Goal: Task Accomplishment & Management: Manage account settings

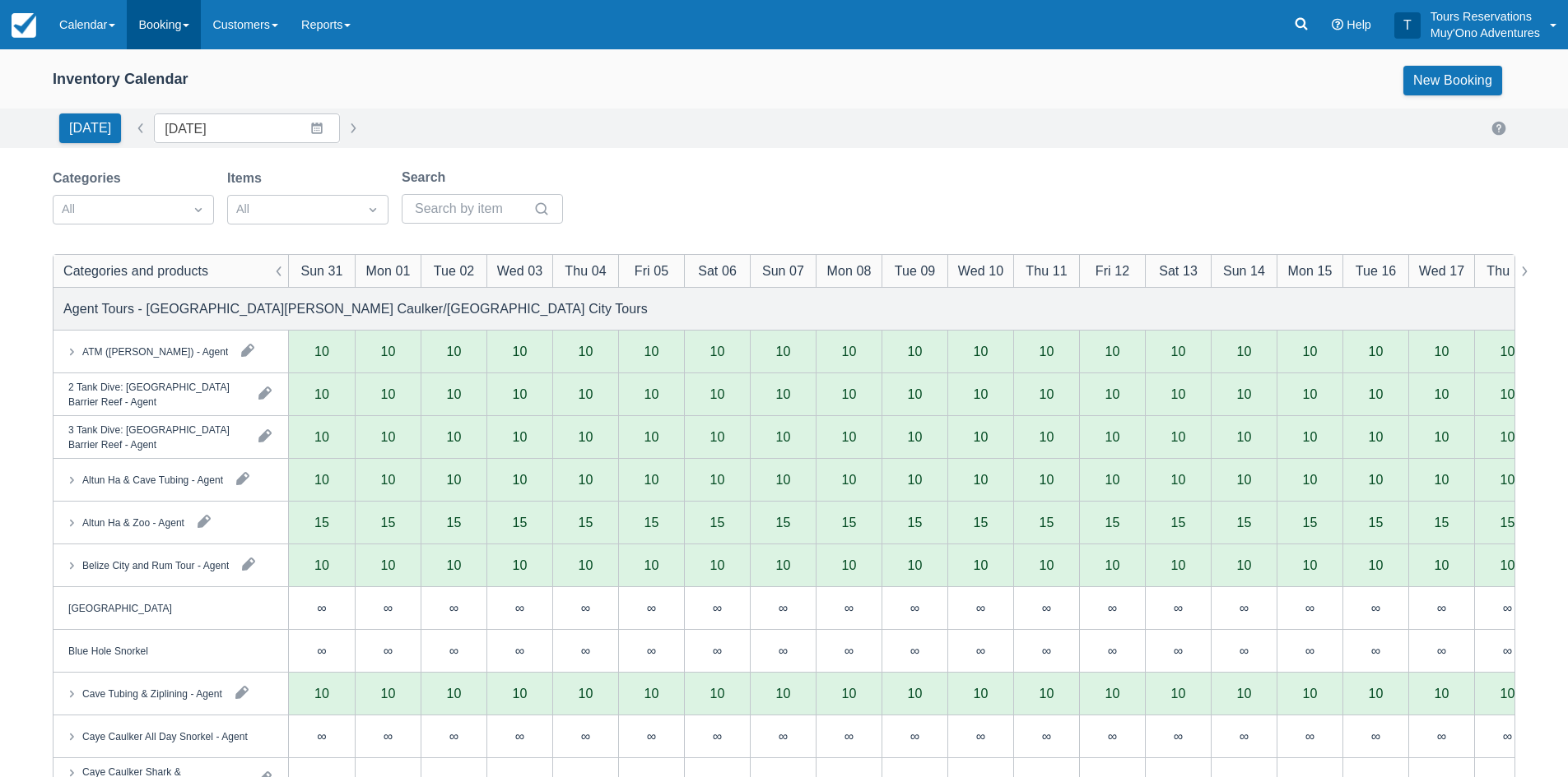
click at [186, 37] on link "Booking" at bounding box center [163, 24] width 74 height 50
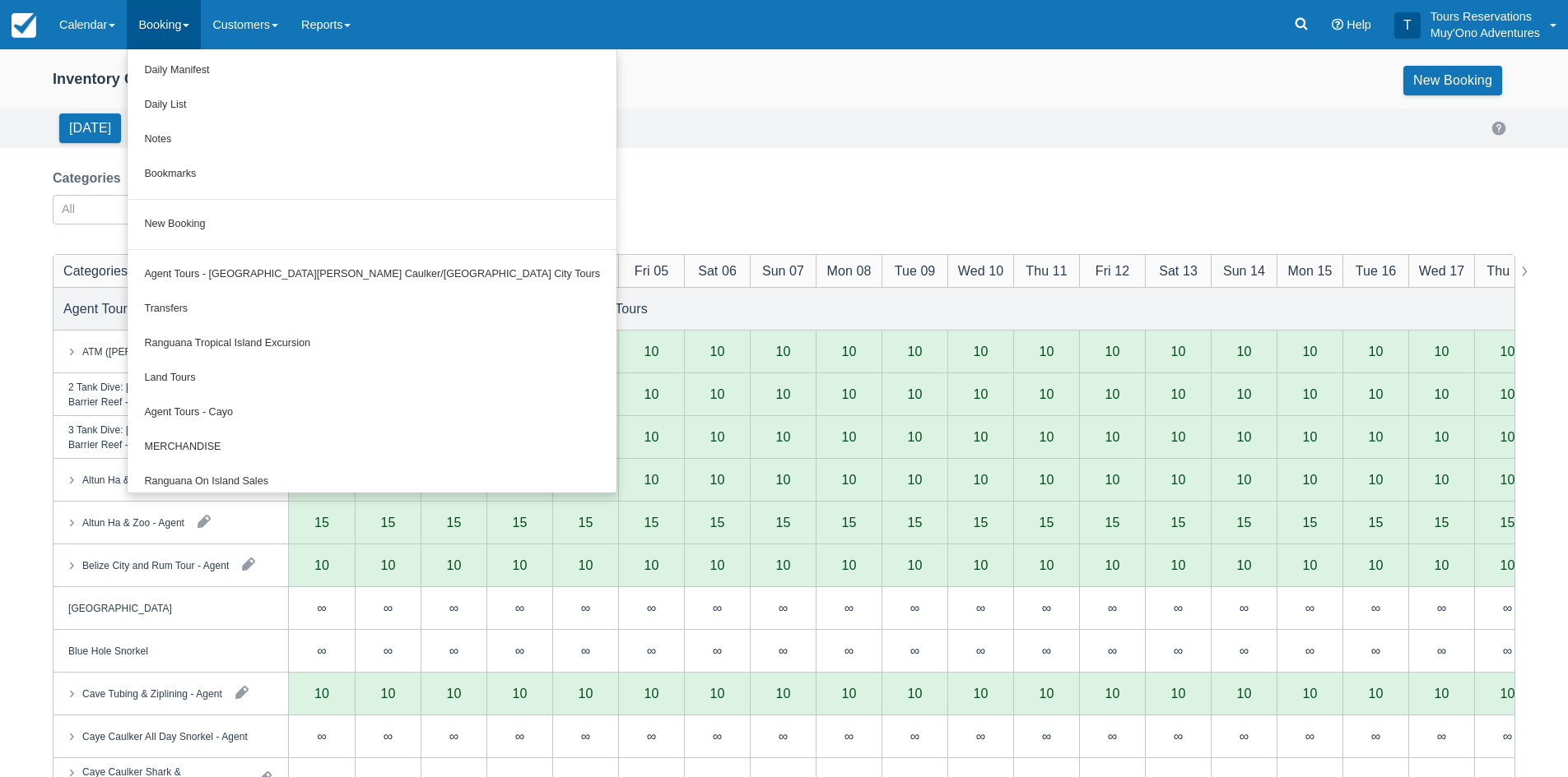
click at [578, 86] on div "Inventory Calendar New Booking" at bounding box center [784, 80] width 1462 height 30
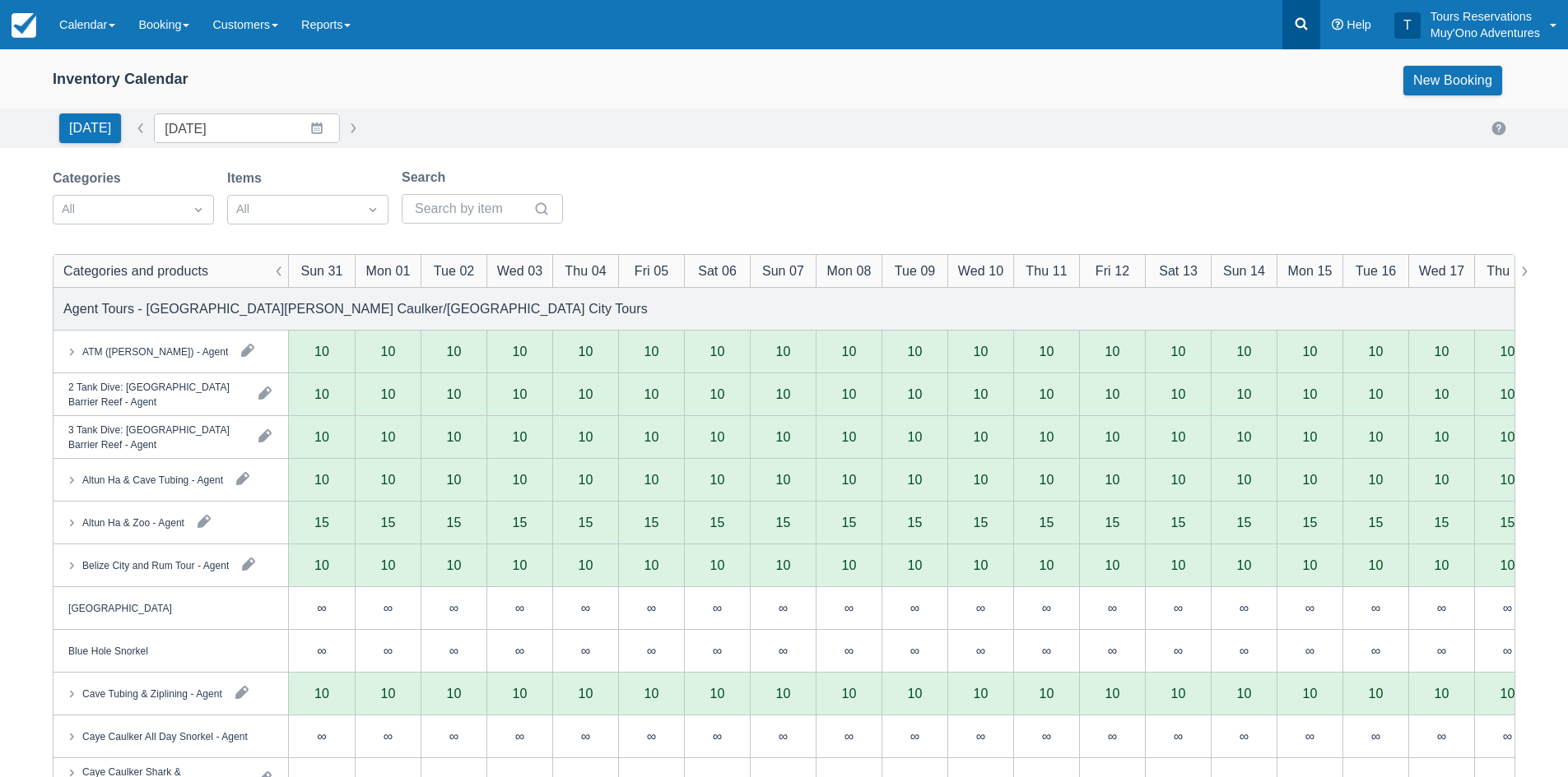
click at [1299, 28] on icon at bounding box center [1301, 24] width 17 height 17
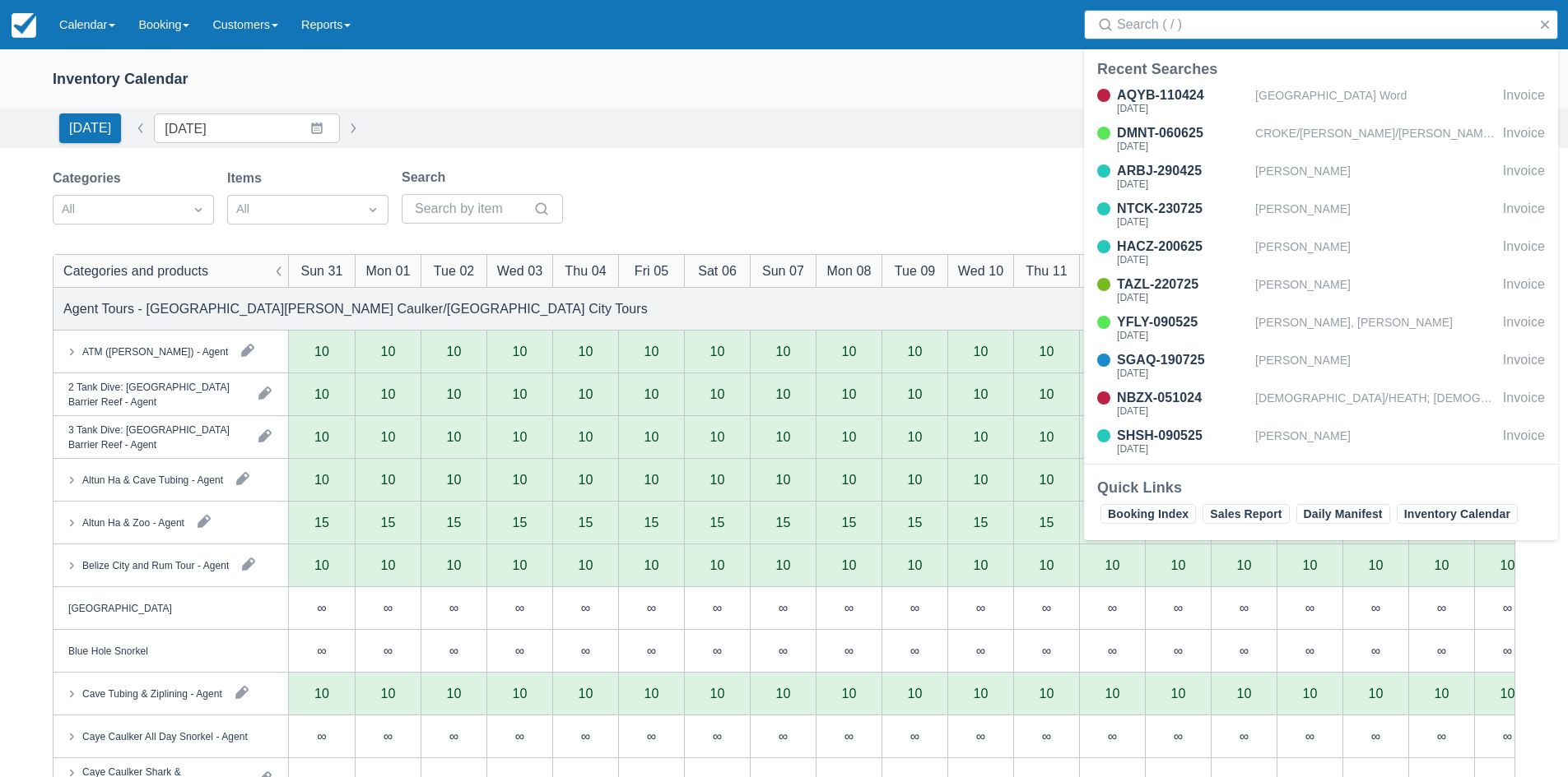
click at [1213, 21] on input "Search" at bounding box center [1323, 24] width 415 height 30
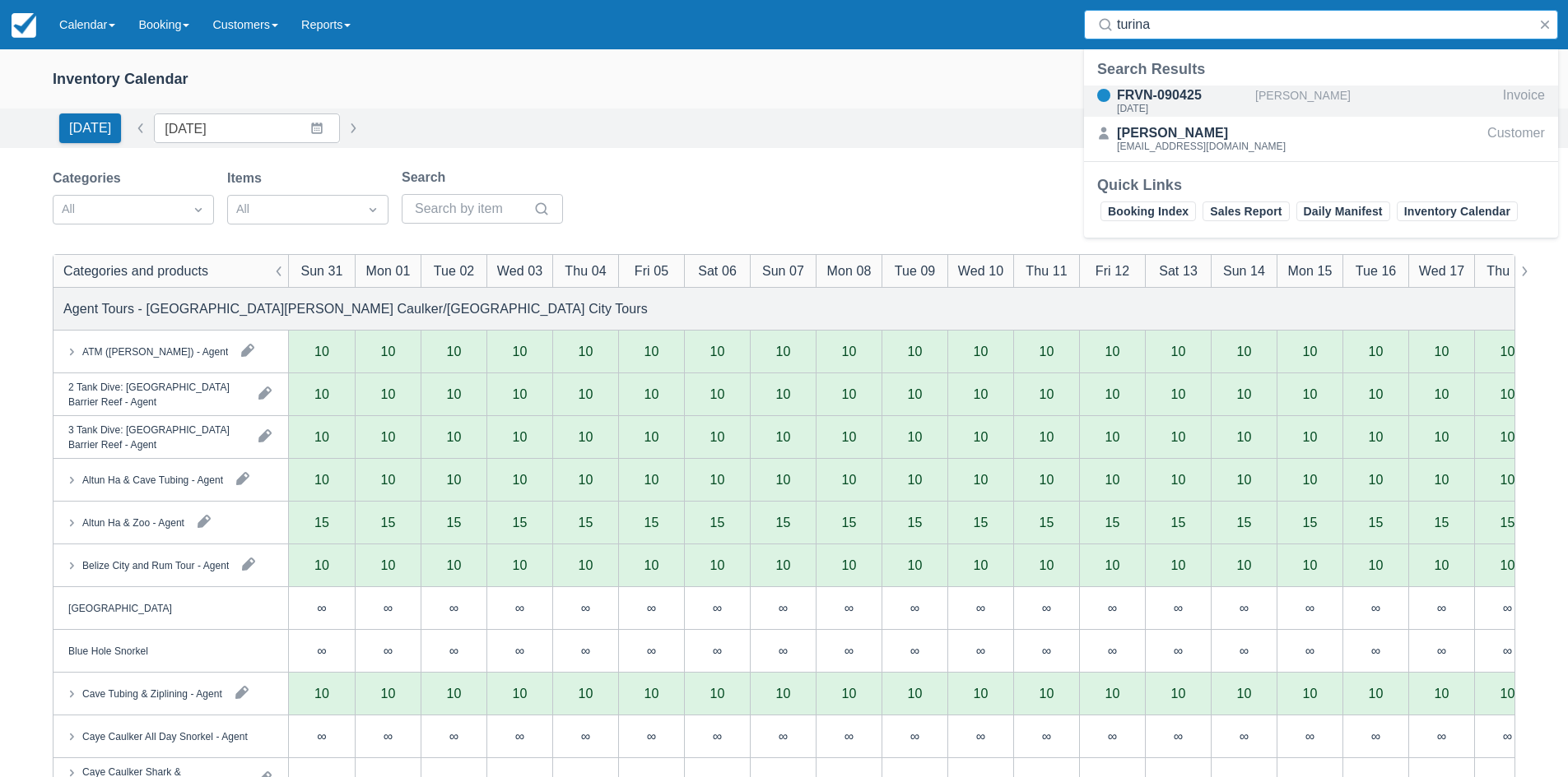
type input "turina"
click at [1242, 93] on div "FRVN-090425" at bounding box center [1182, 95] width 132 height 20
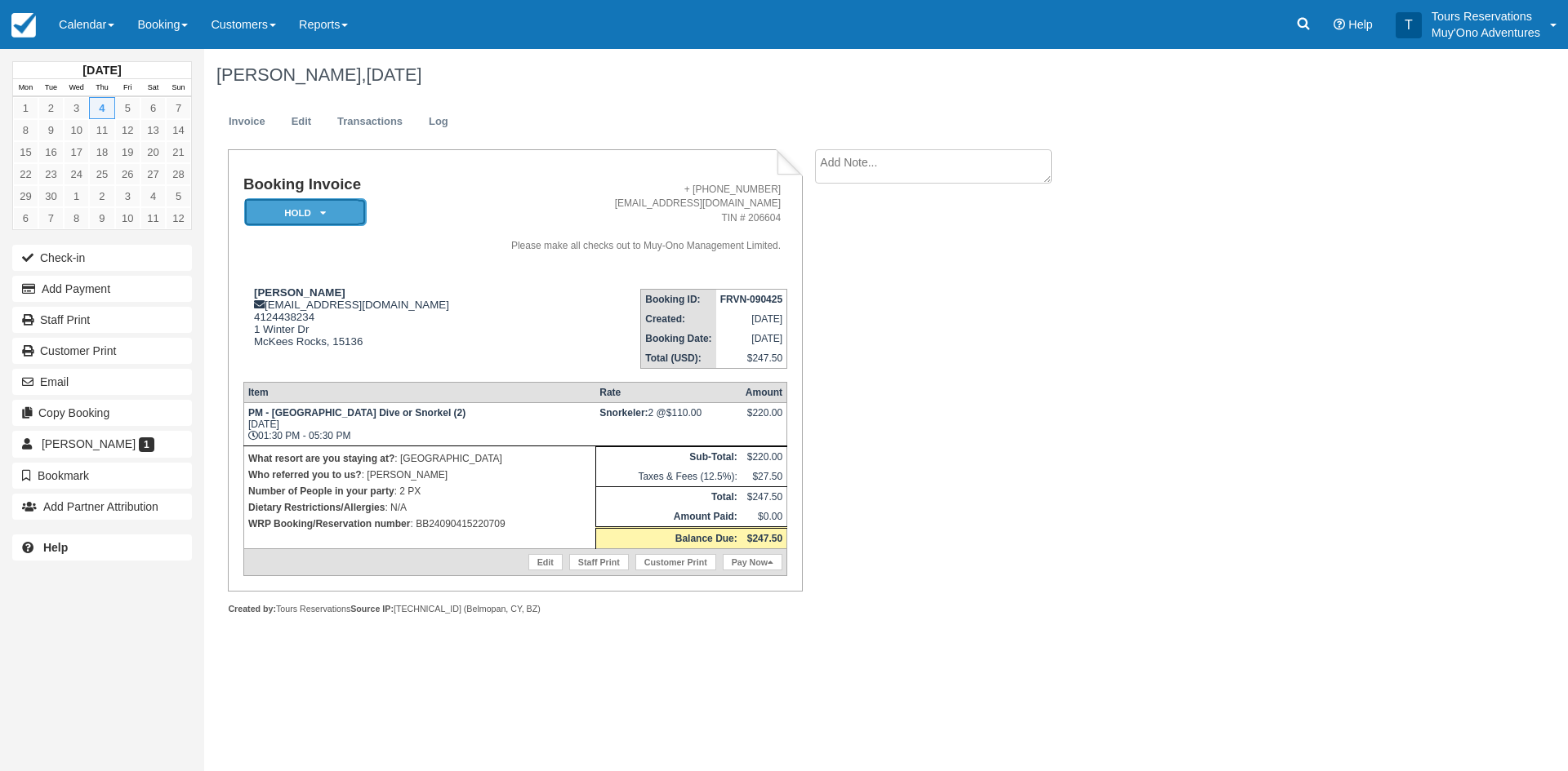
click at [316, 204] on em "HOLD" at bounding box center [305, 212] width 122 height 29
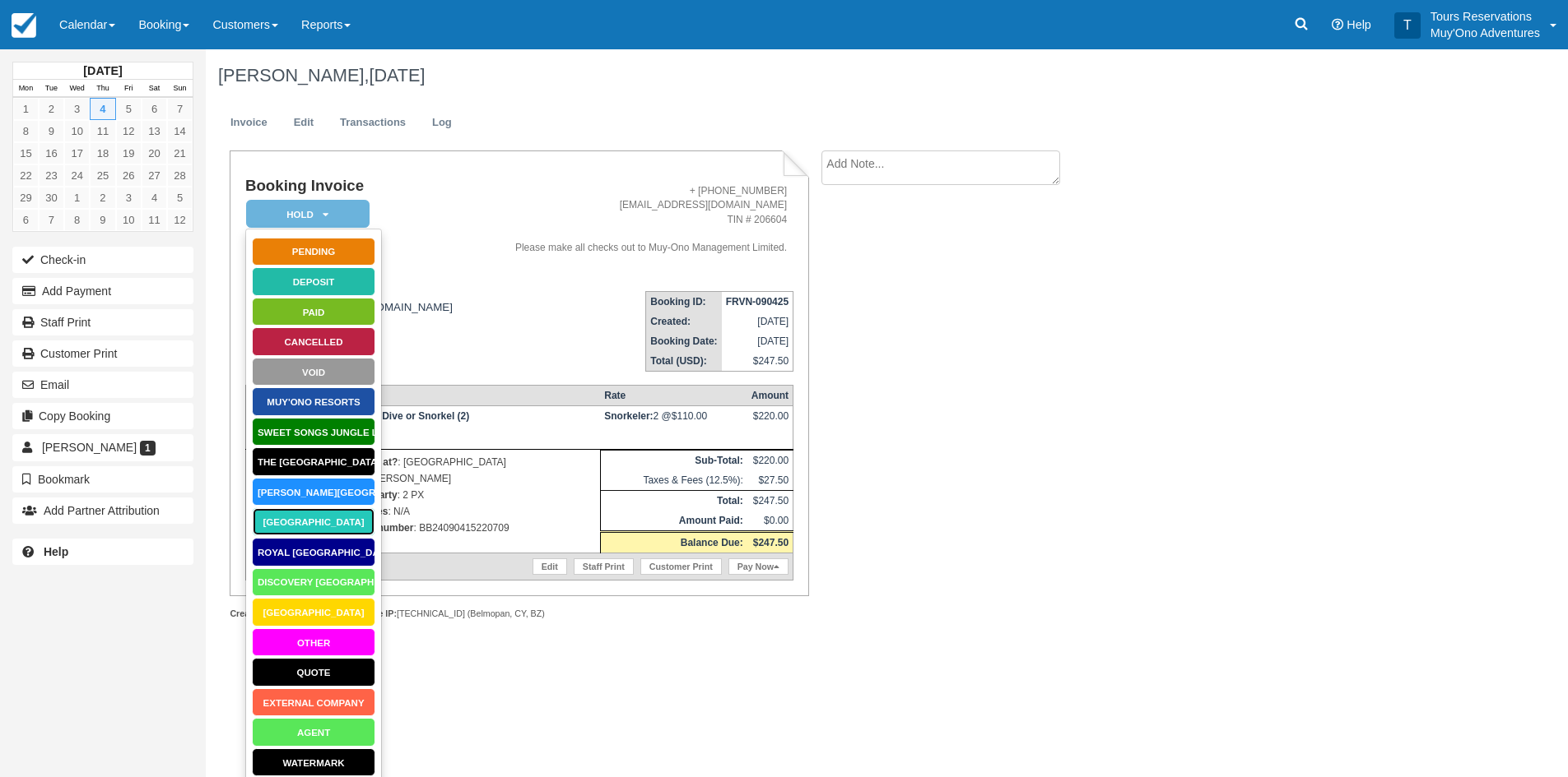
click at [314, 524] on link "[GEOGRAPHIC_DATA]" at bounding box center [313, 521] width 123 height 29
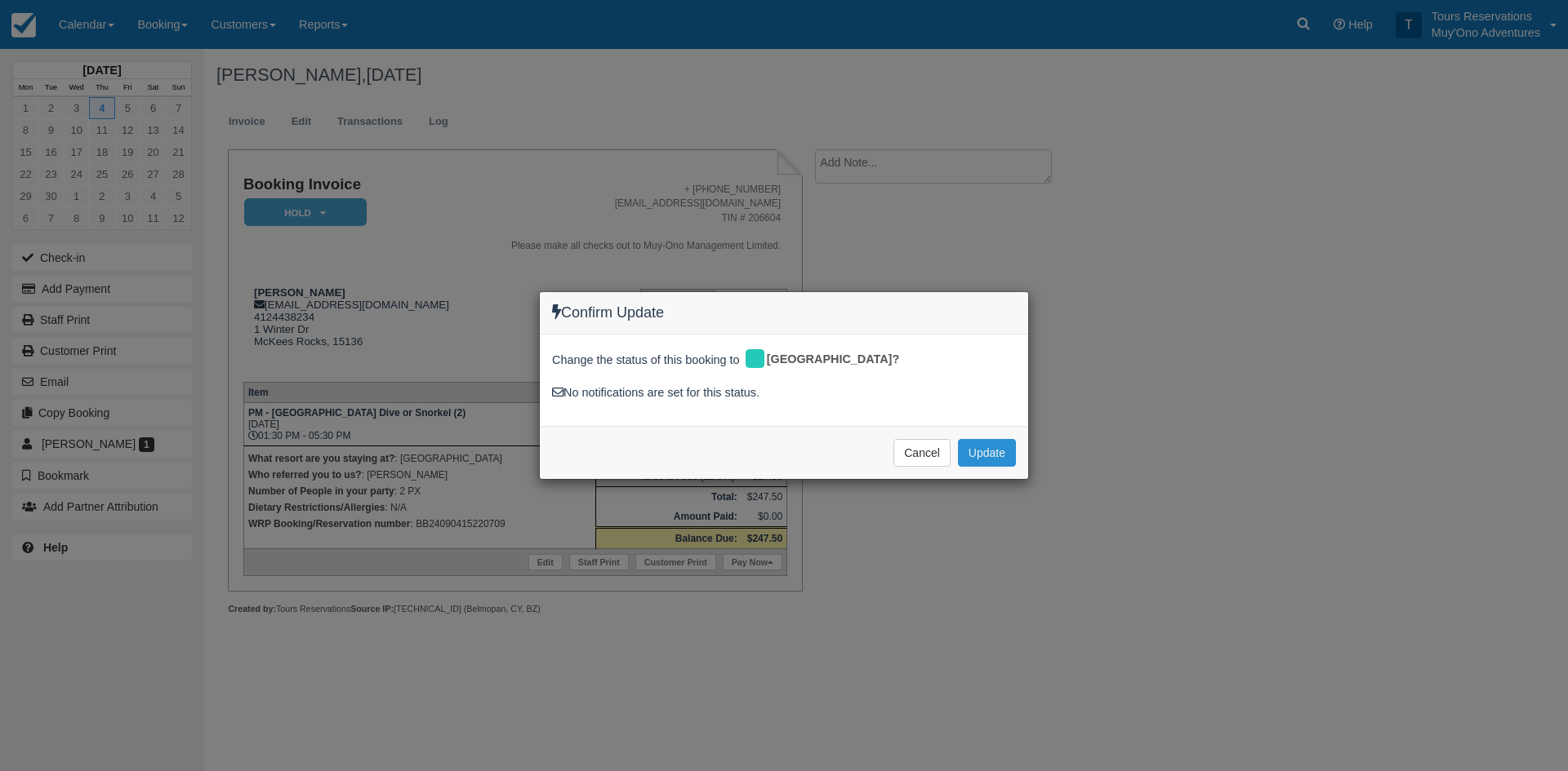
drag, startPoint x: 974, startPoint y: 453, endPoint x: 987, endPoint y: 449, distance: 13.6
click at [978, 451] on button "Update" at bounding box center [986, 453] width 58 height 28
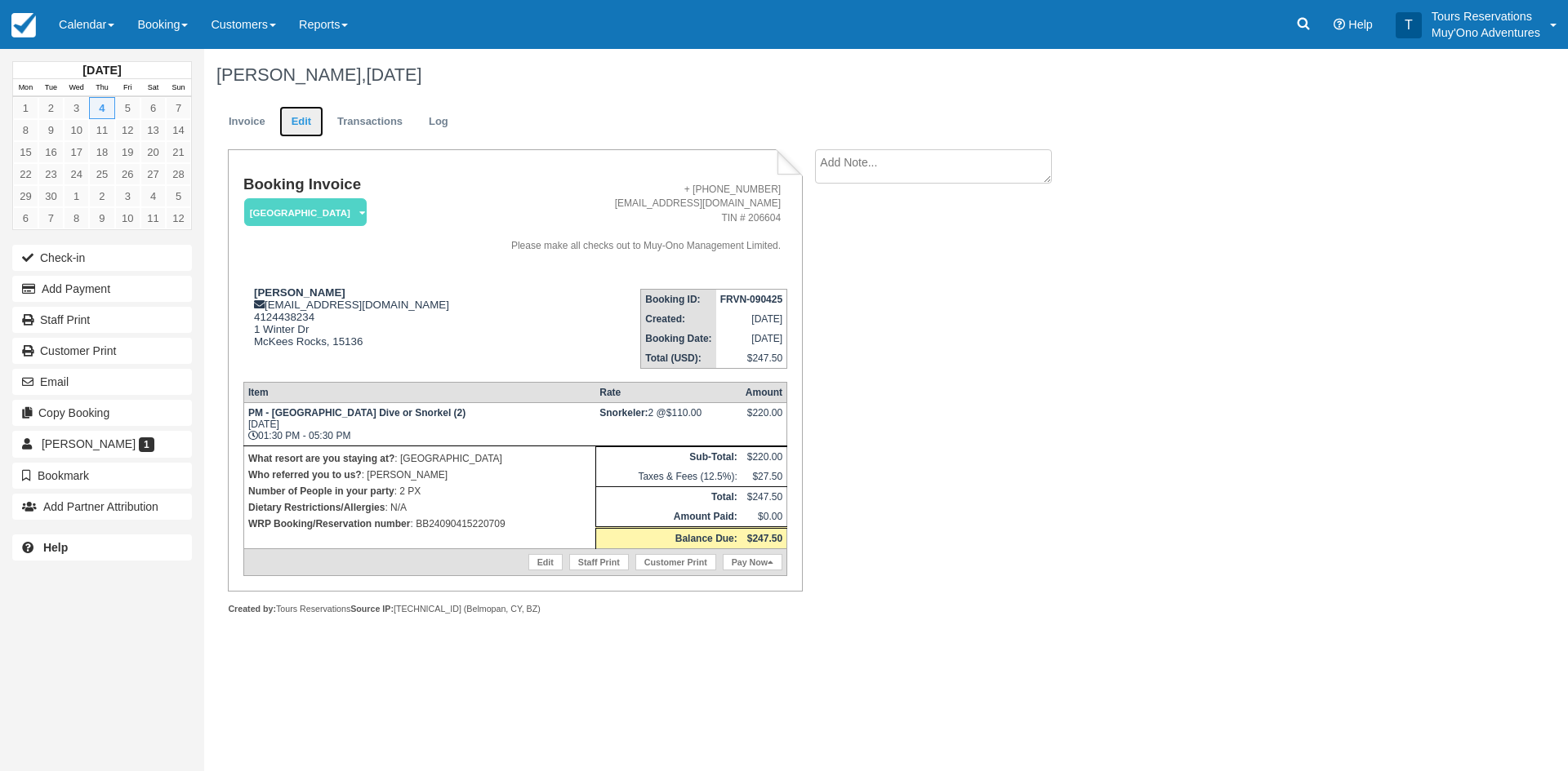
click at [291, 113] on link "Edit" at bounding box center [301, 121] width 44 height 32
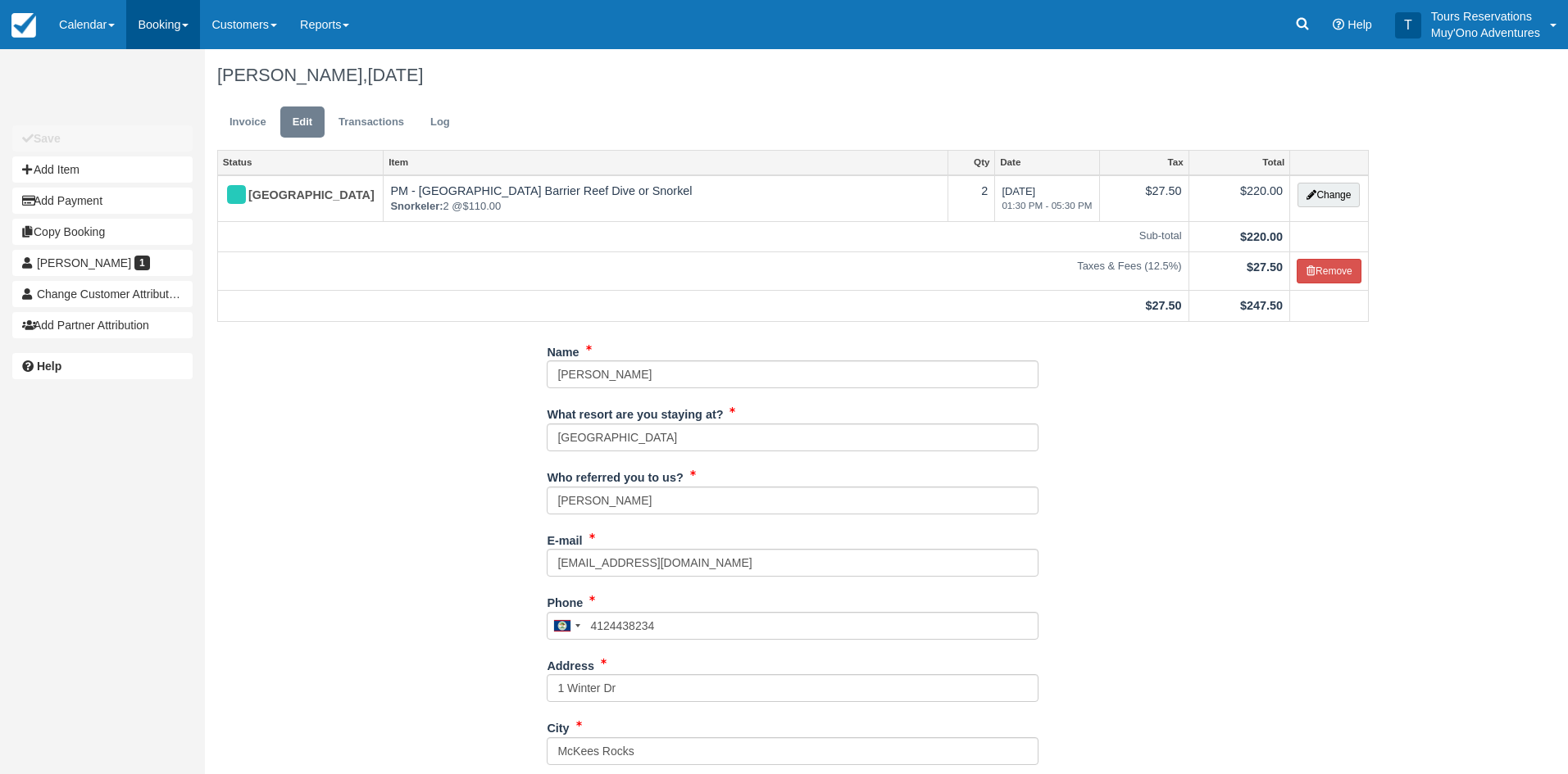
click at [161, 20] on link "Booking" at bounding box center [163, 24] width 74 height 50
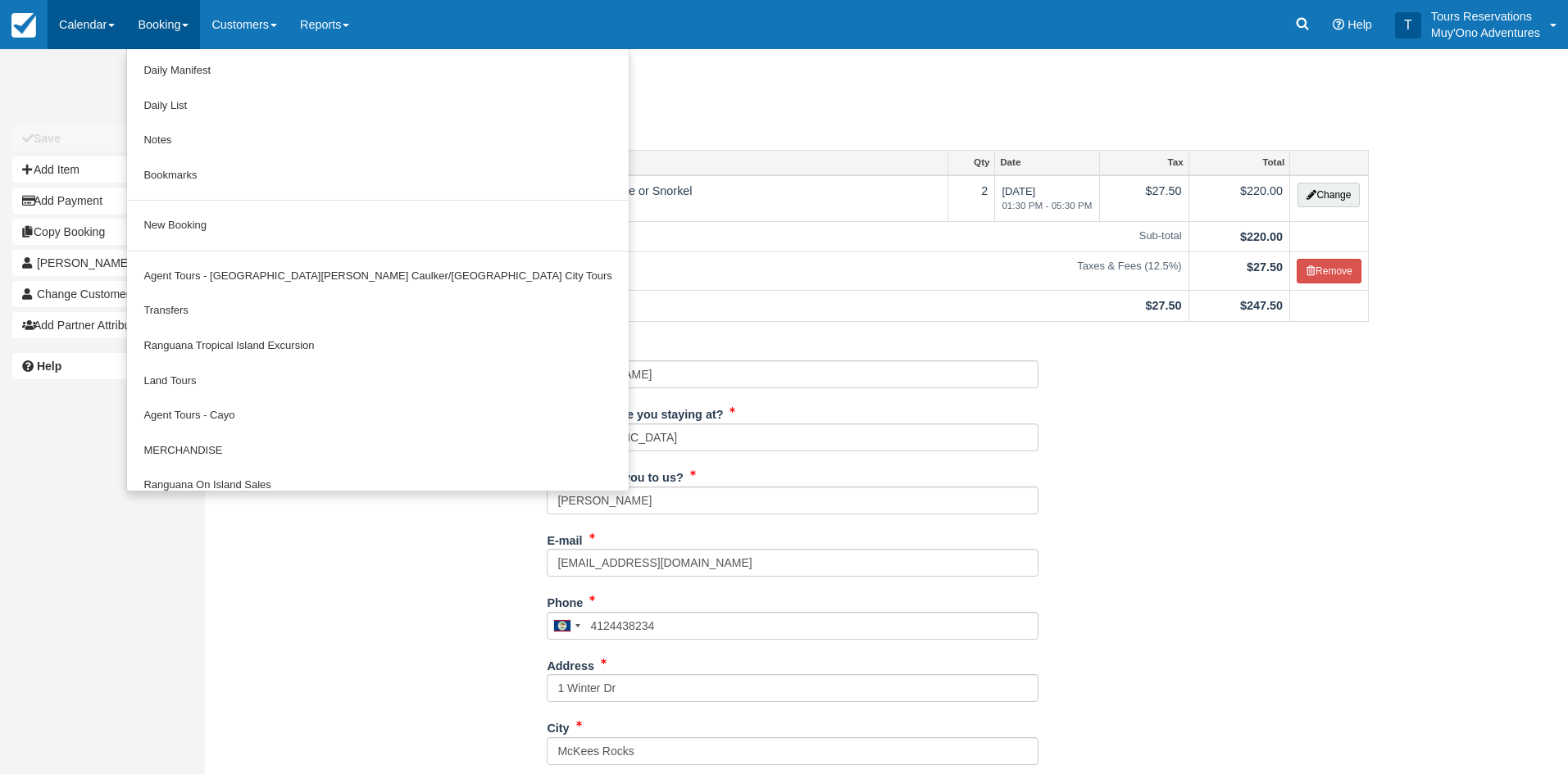
click at [98, 18] on link "Calendar" at bounding box center [87, 24] width 78 height 50
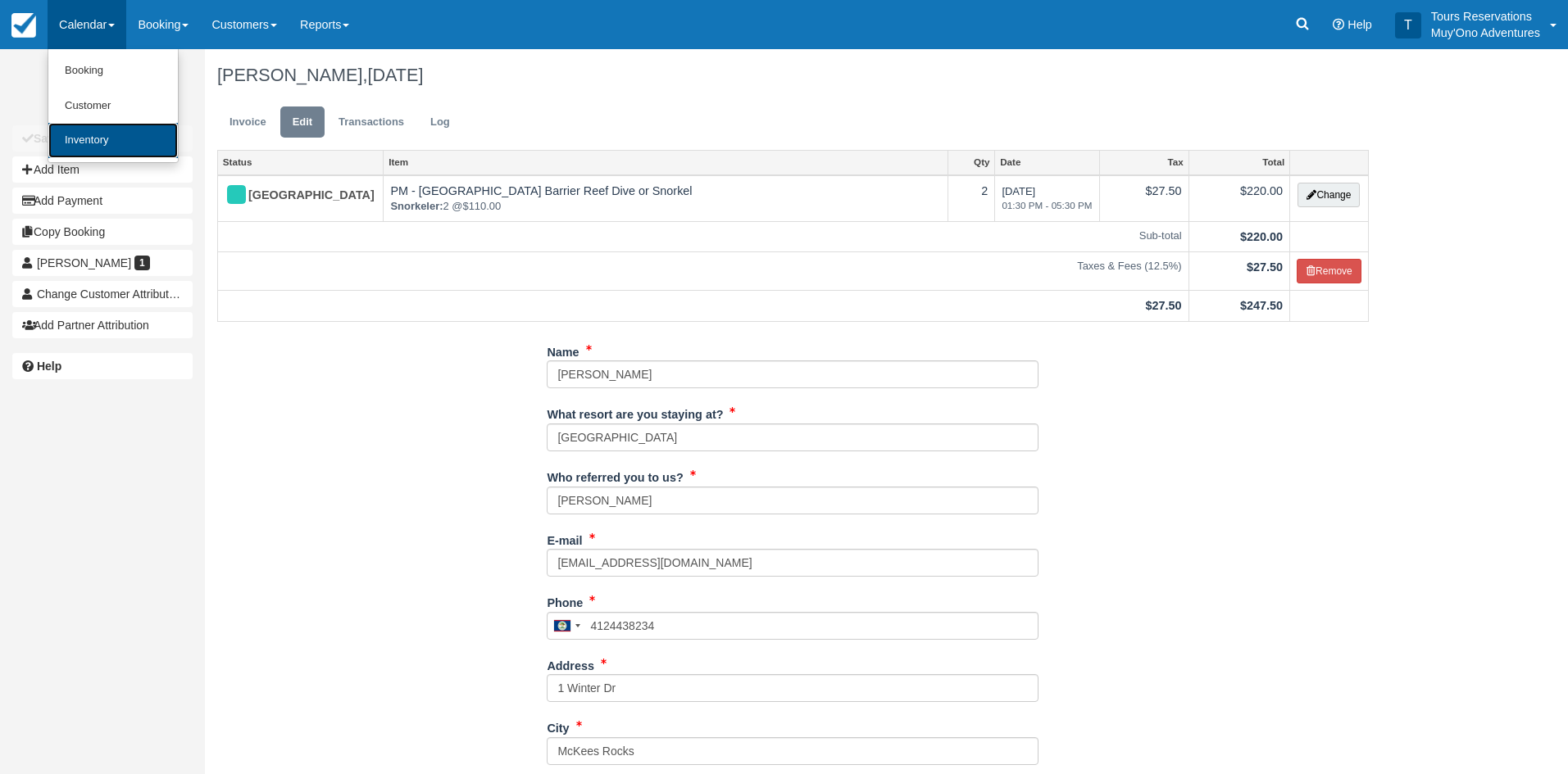
click at [93, 138] on link "Inventory" at bounding box center [113, 140] width 130 height 36
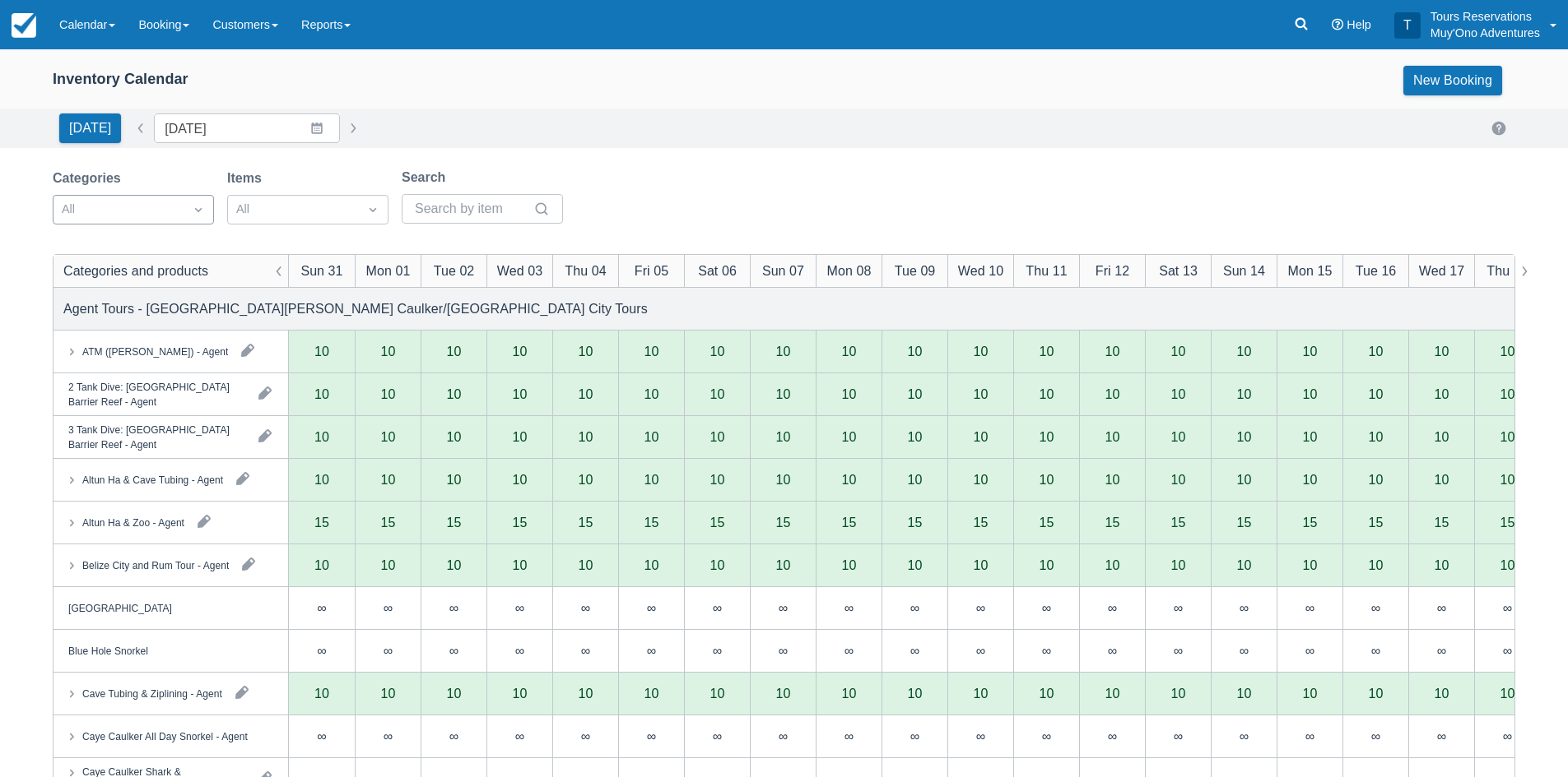
click at [165, 206] on div at bounding box center [119, 210] width 114 height 21
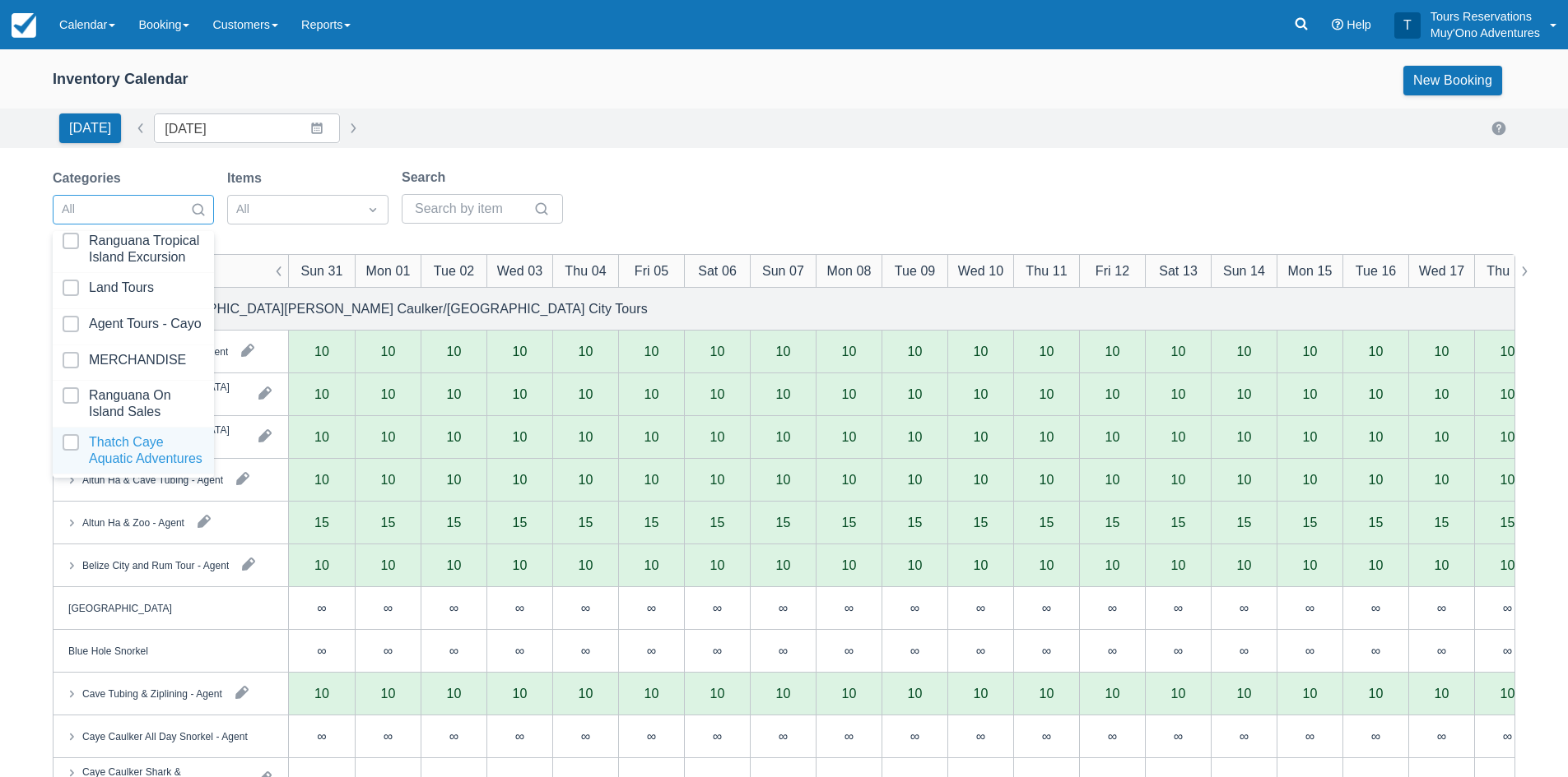
click at [135, 474] on div "Thatch Caye Aquatic Adventures" at bounding box center [133, 451] width 162 height 47
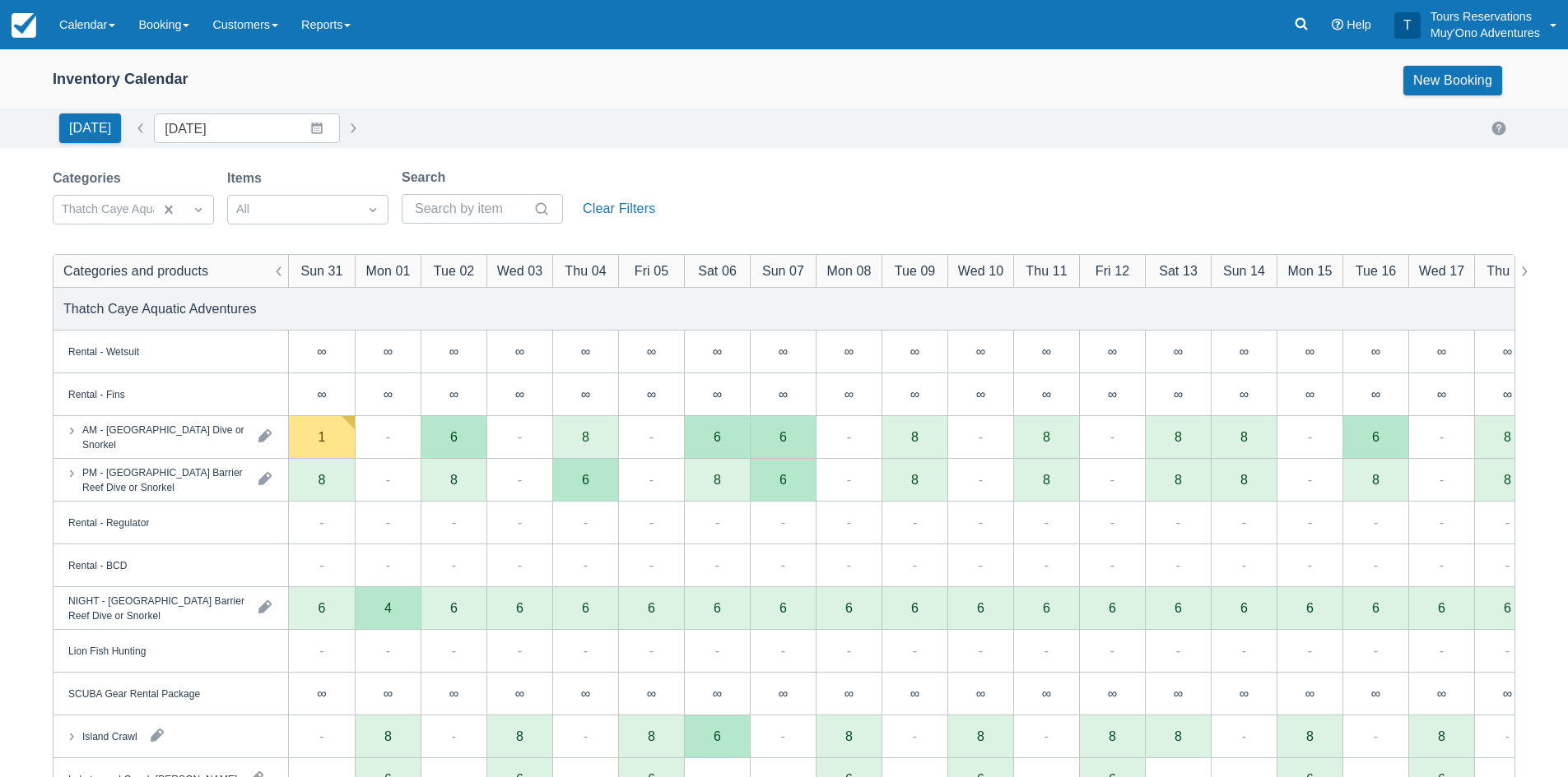
click at [528, 98] on div "Inventory Calendar New Booking" at bounding box center [784, 84] width 1568 height 50
